Goal: Task Accomplishment & Management: Use online tool/utility

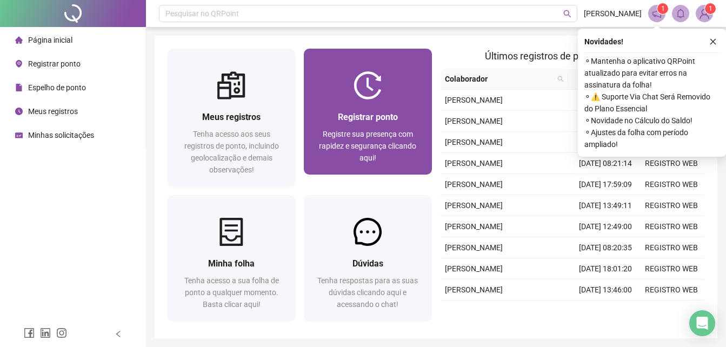
click at [353, 145] on span "Registre sua presença com rapidez e segurança clicando aqui!" at bounding box center [367, 146] width 97 height 32
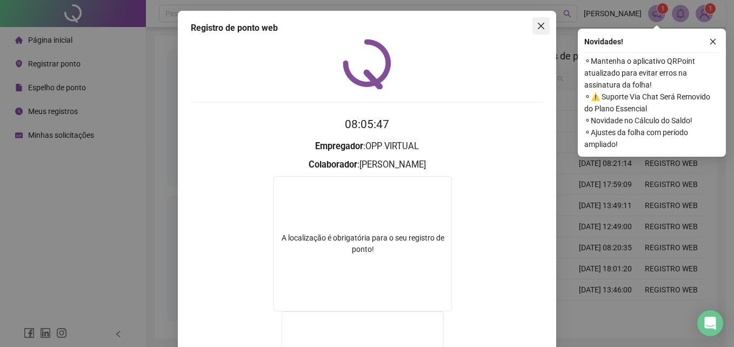
click at [538, 25] on icon "close" at bounding box center [541, 26] width 6 height 6
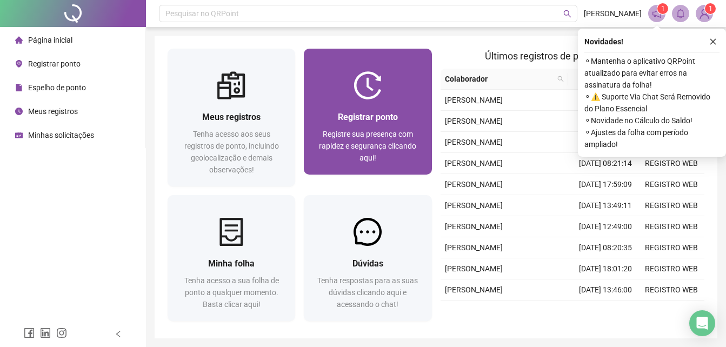
click at [380, 82] on img at bounding box center [368, 85] width 28 height 28
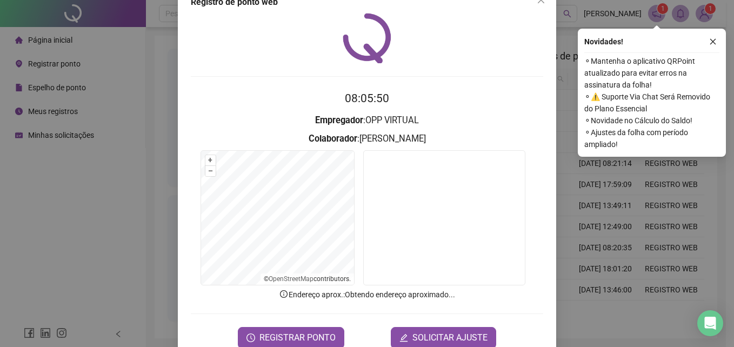
scroll to position [51, 0]
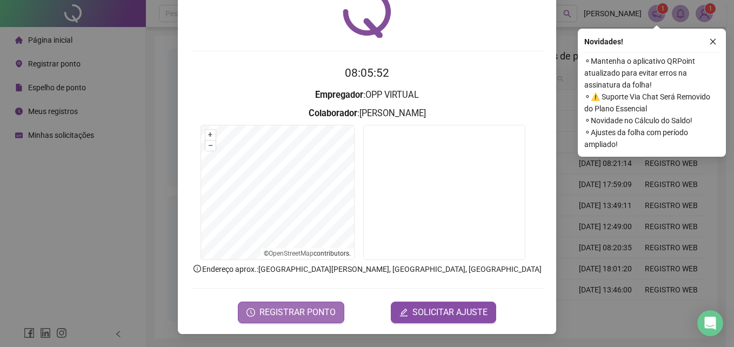
click at [329, 312] on span "REGISTRAR PONTO" at bounding box center [298, 312] width 76 height 13
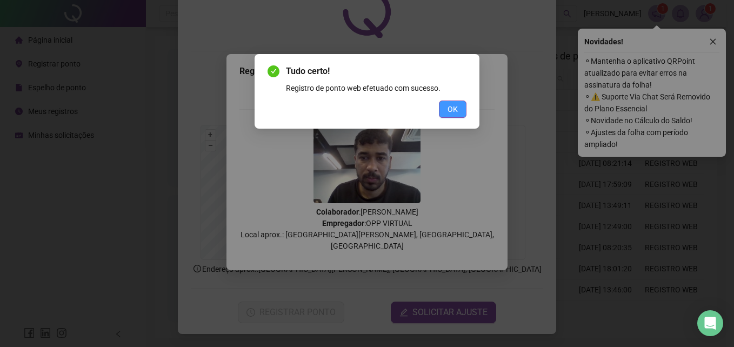
click at [454, 110] on span "OK" at bounding box center [453, 109] width 10 height 12
